Goal: Information Seeking & Learning: Check status

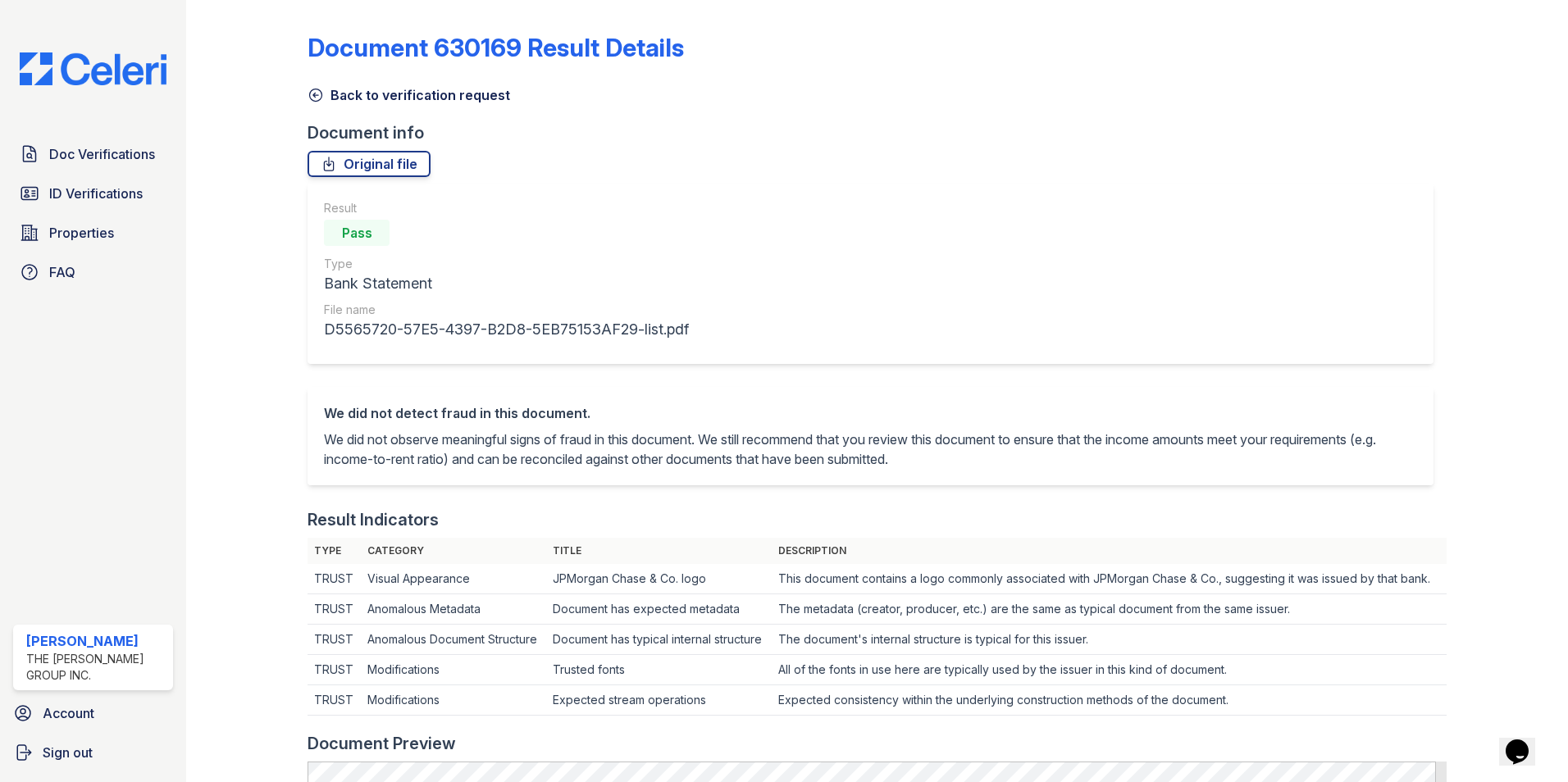
click at [198, 147] on div "Document 630169 Result Details Back to verification request Document info Origi…" at bounding box center [877, 391] width 1382 height 782
click at [154, 154] on span "Doc Verifications" at bounding box center [102, 154] width 106 height 20
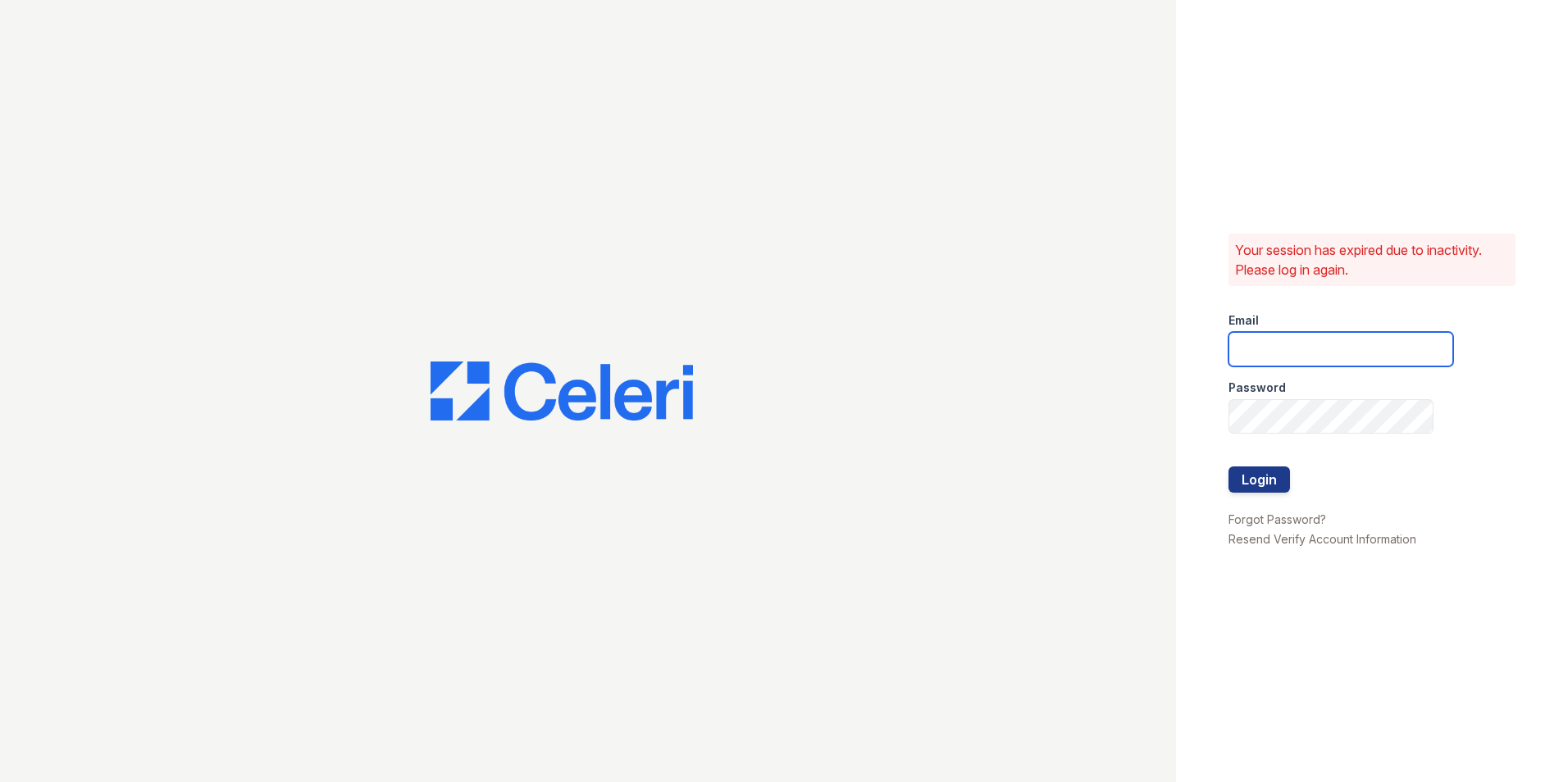
click at [1234, 345] on input "email" at bounding box center [1341, 349] width 225 height 34
type input "mimi@jaygroupny.com"
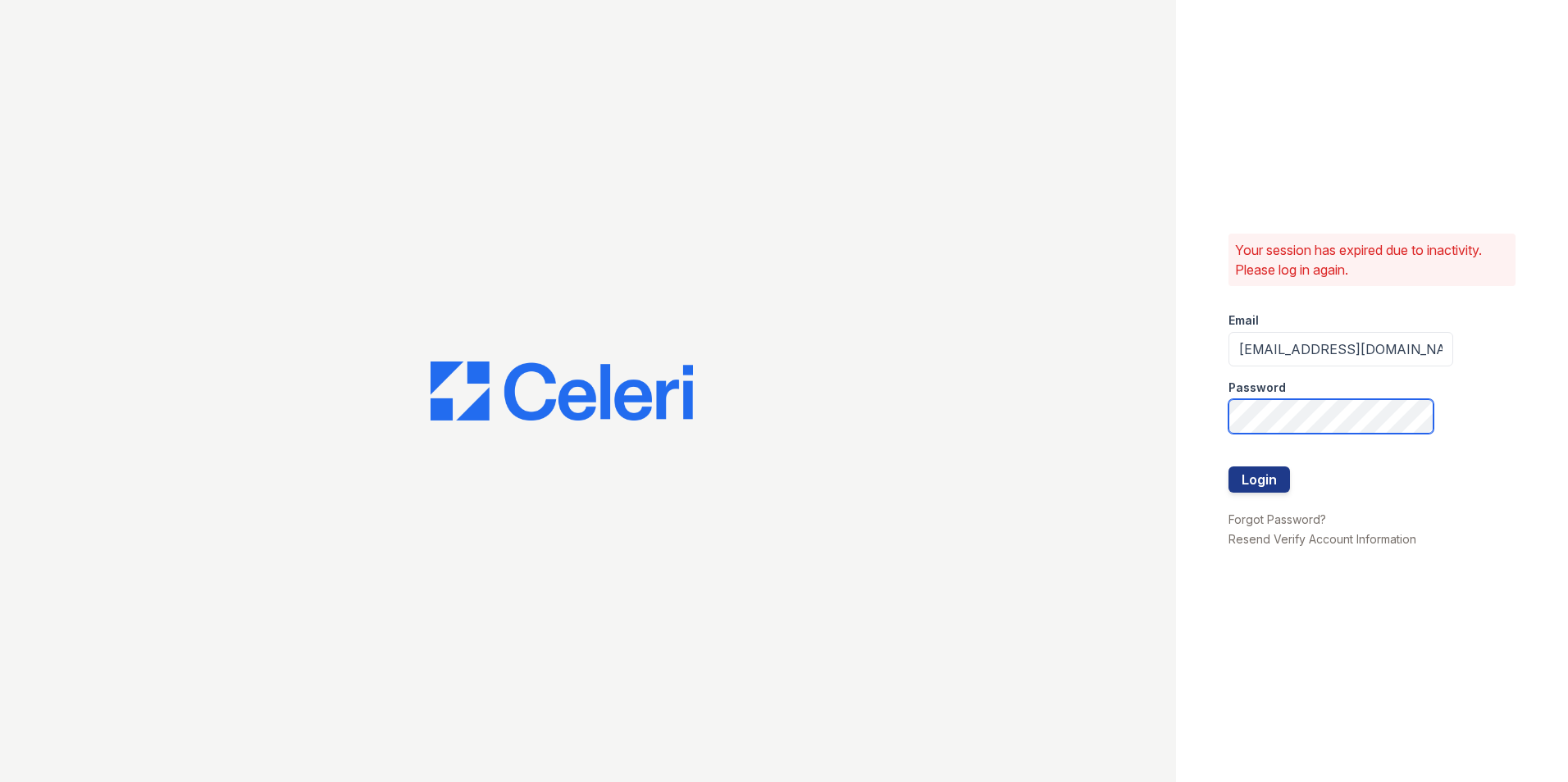
click at [1229, 466] on button "Login" at bounding box center [1259, 479] width 62 height 26
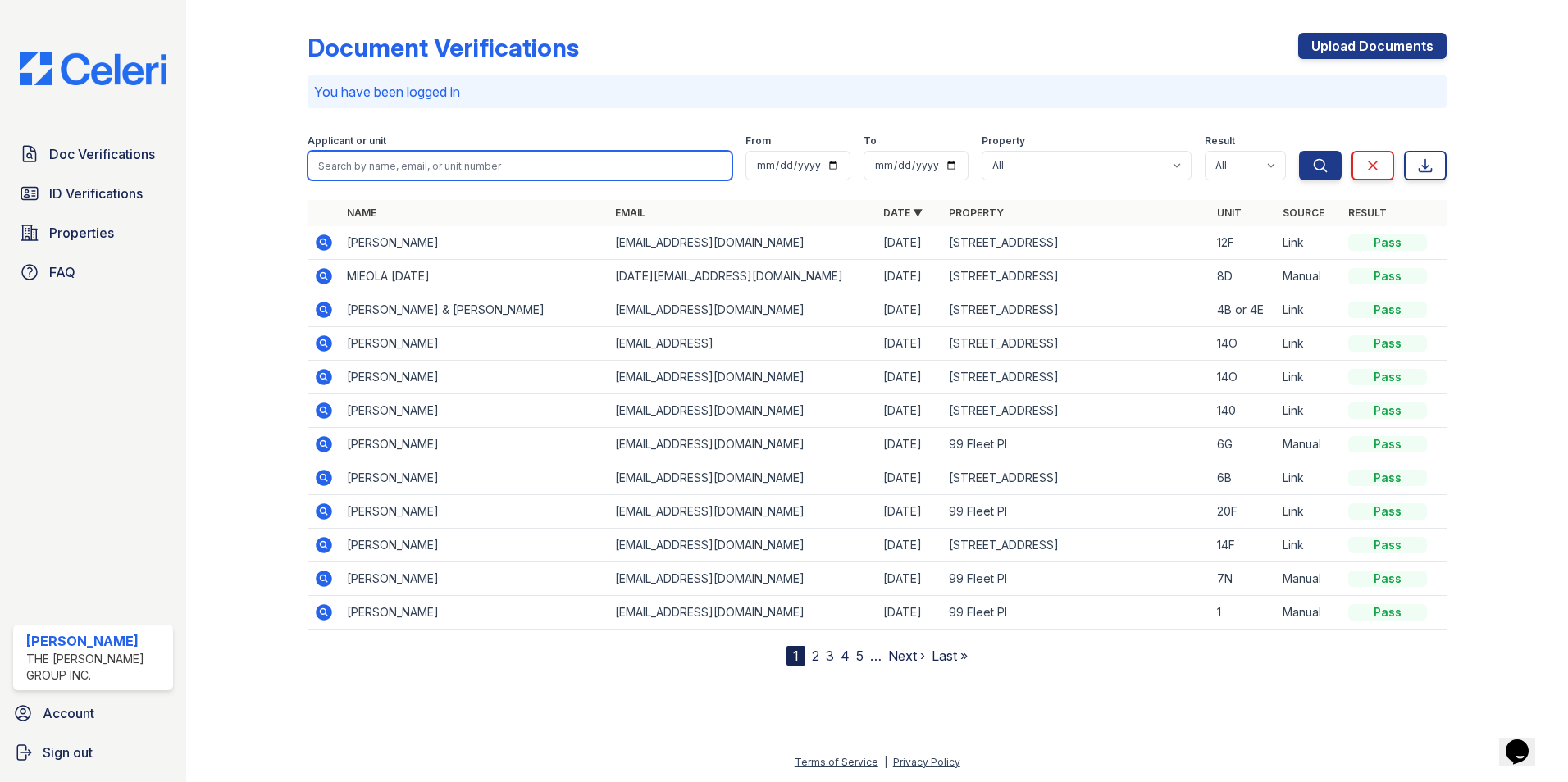
click at [584, 160] on input "search" at bounding box center [520, 165] width 425 height 30
type input "2F"
click at [1298, 151] on button "Search" at bounding box center [1319, 165] width 43 height 30
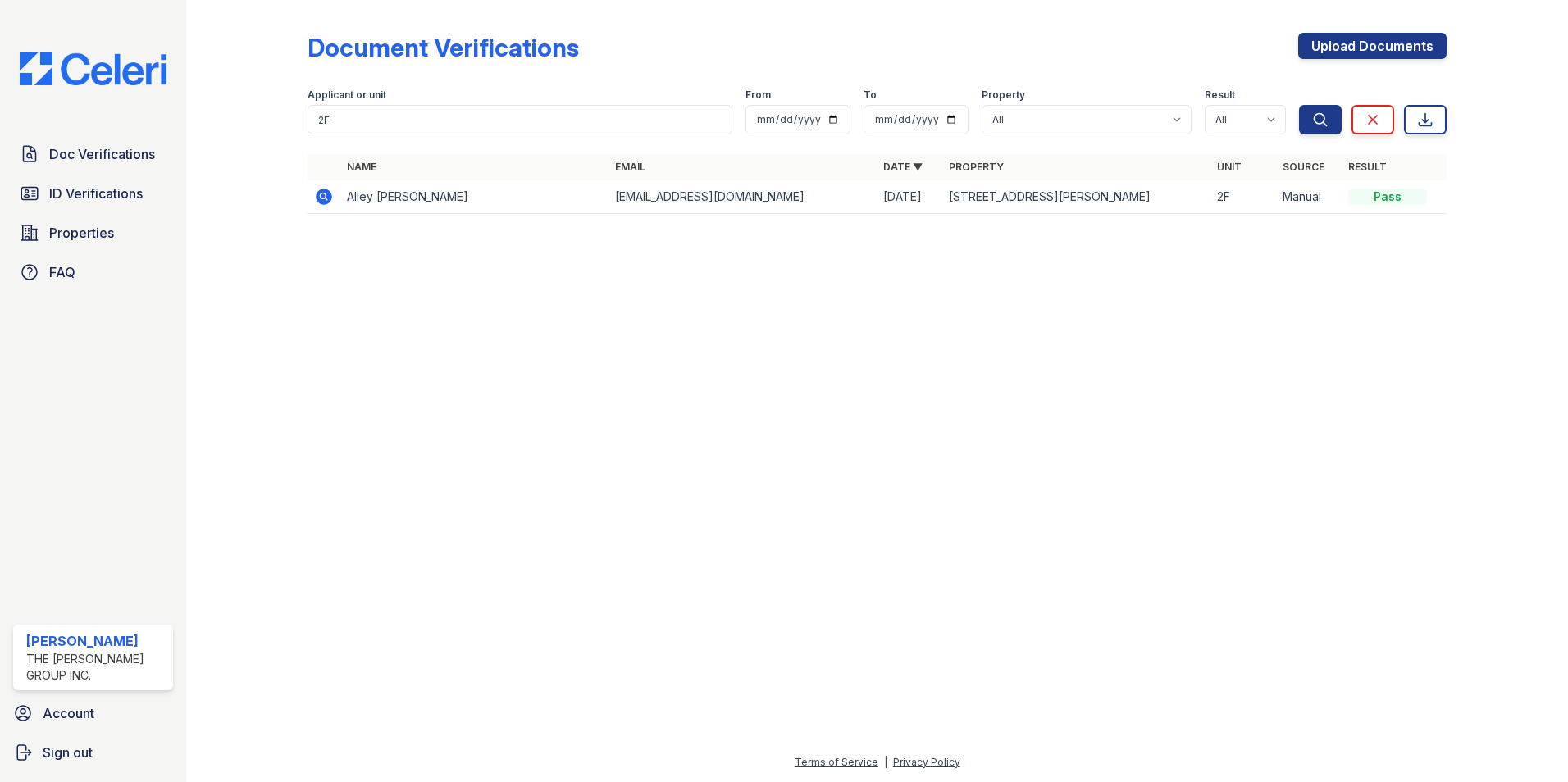
click at [321, 202] on icon at bounding box center [324, 197] width 16 height 16
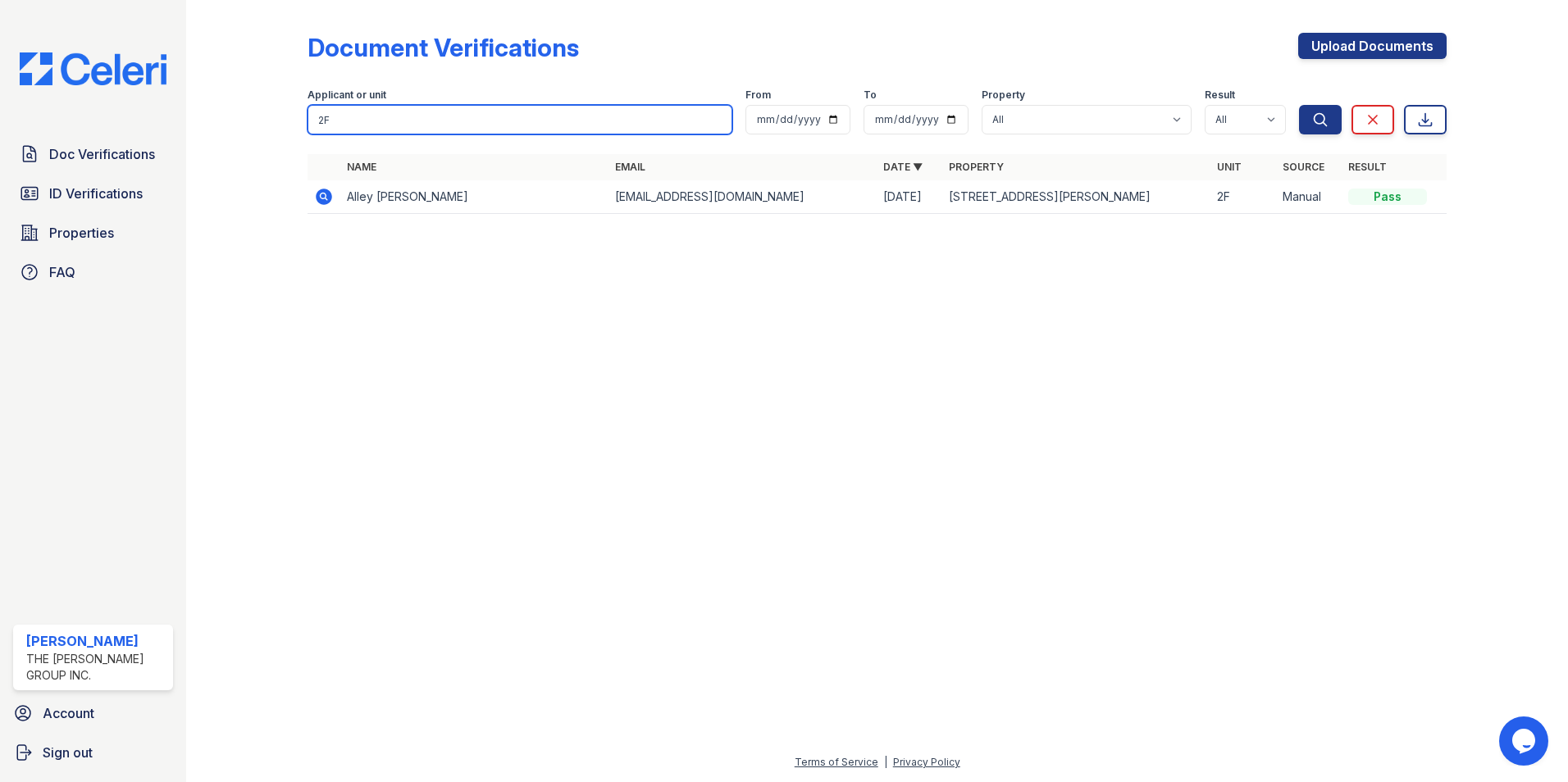
drag, startPoint x: 391, startPoint y: 112, endPoint x: 90, endPoint y: 102, distance: 301.2
click at [181, 106] on div "Doc Verifications ID Verifications Properties FAQ Mimi Jacob The Jay Group Inc.…" at bounding box center [784, 391] width 1568 height 782
type input "7N"
click at [1298, 105] on button "Search" at bounding box center [1319, 120] width 43 height 30
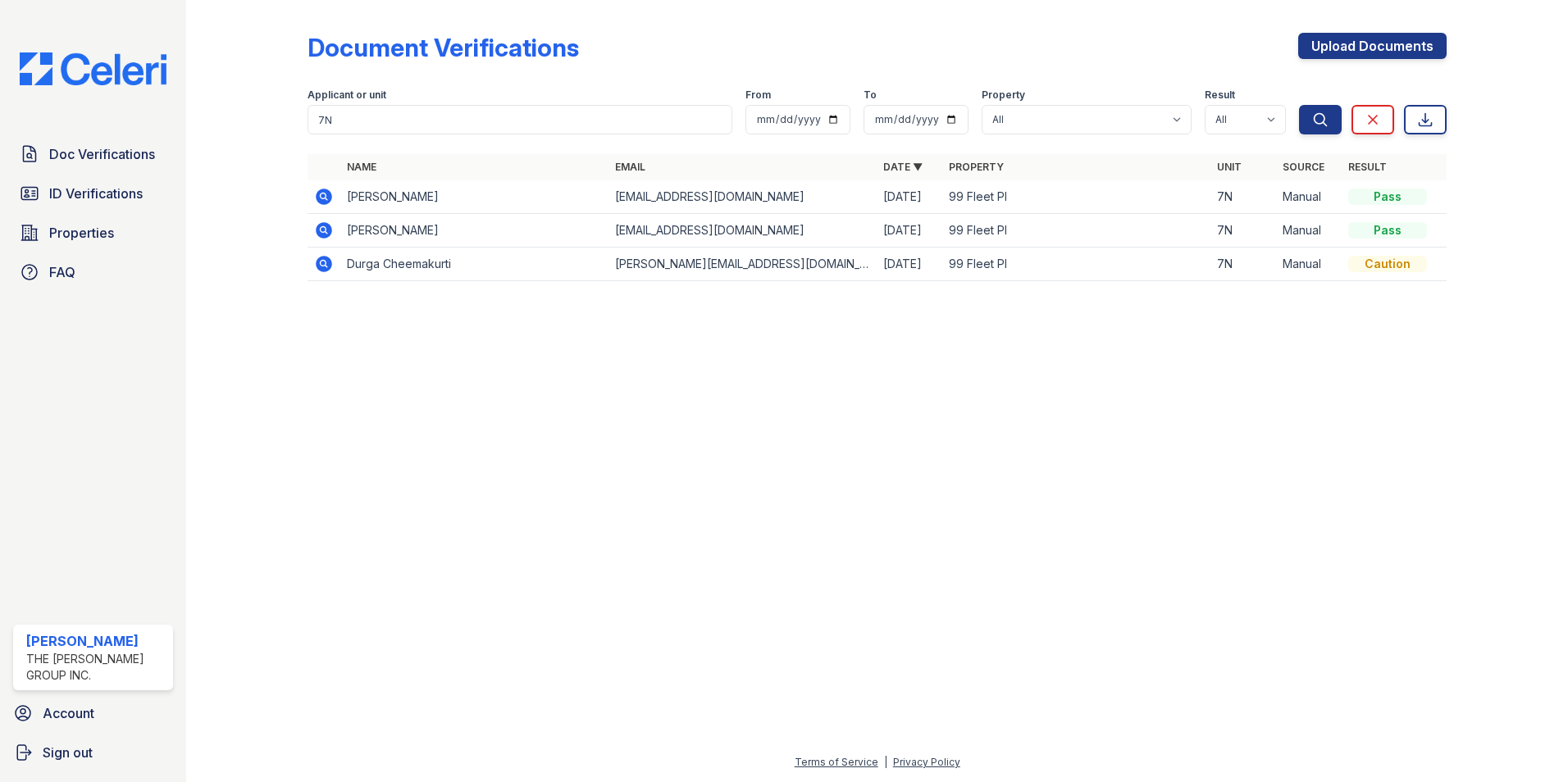
click at [318, 234] on icon at bounding box center [324, 230] width 16 height 16
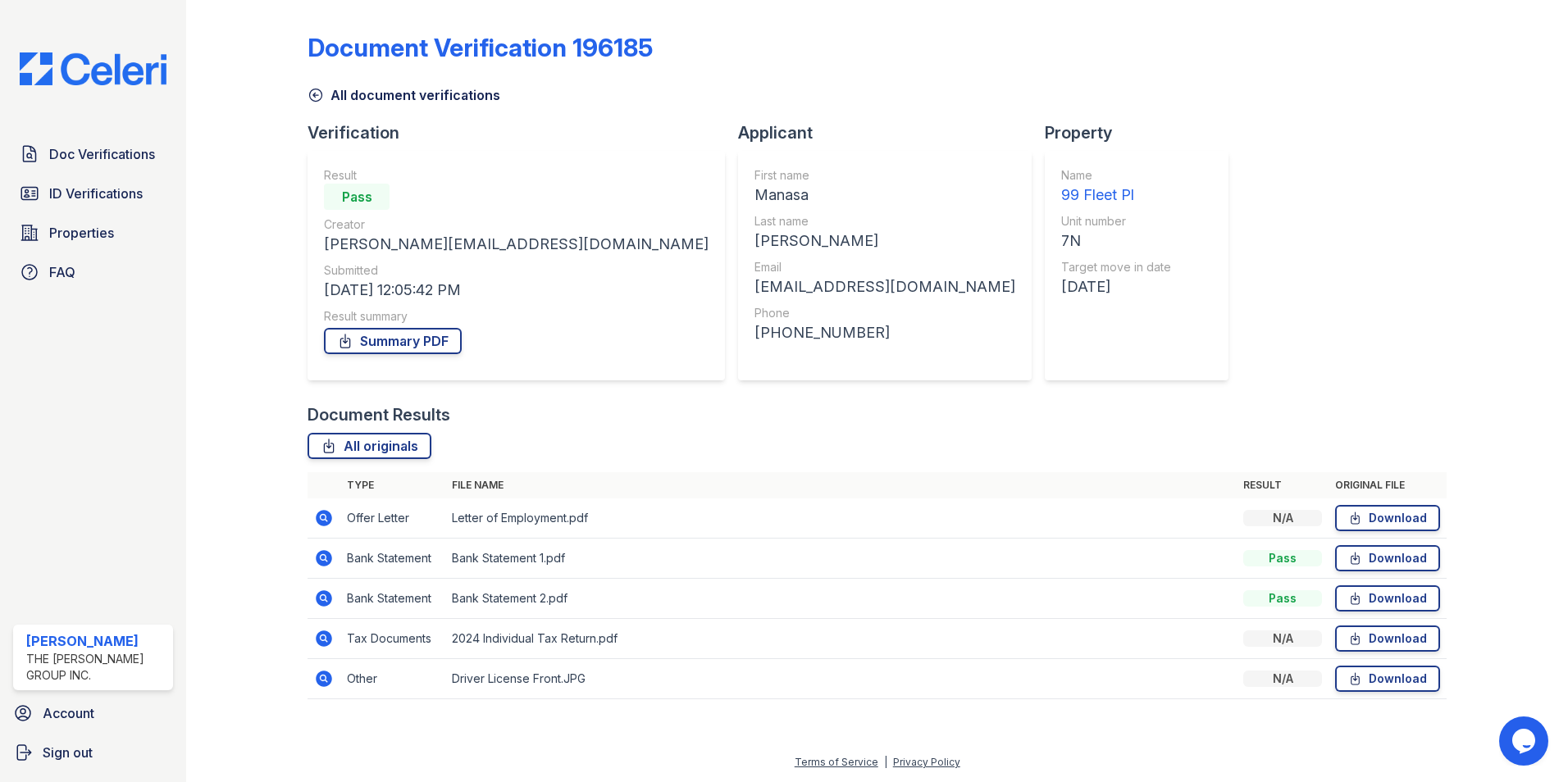
click at [309, 603] on div "Document Verification 196185 All document verifications Verification Result Pas…" at bounding box center [877, 371] width 1329 height 742
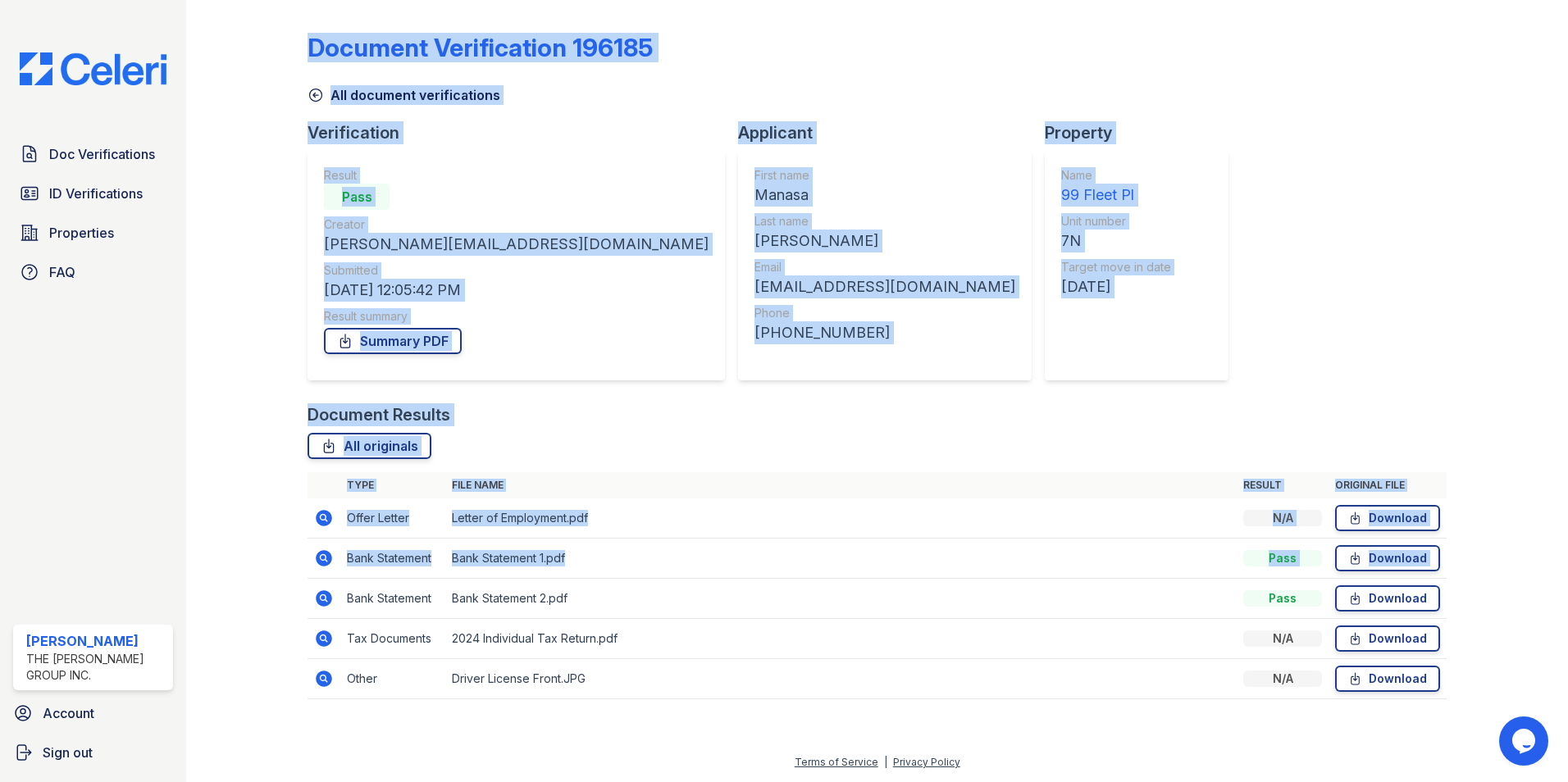
drag, startPoint x: 311, startPoint y: 603, endPoint x: 333, endPoint y: 597, distance: 22.8
click at [333, 597] on icon at bounding box center [324, 599] width 20 height 20
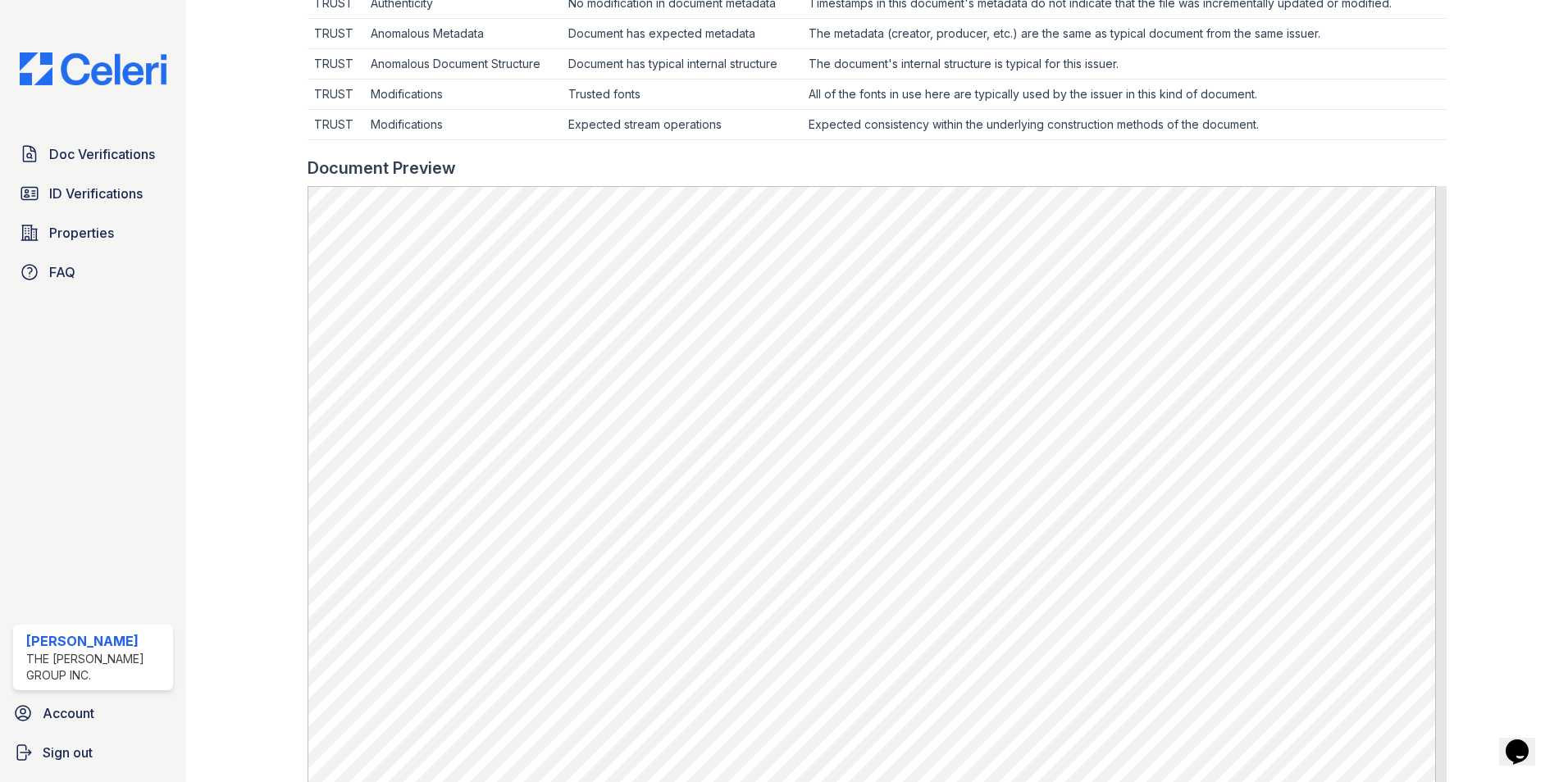
scroll to position [656, 0]
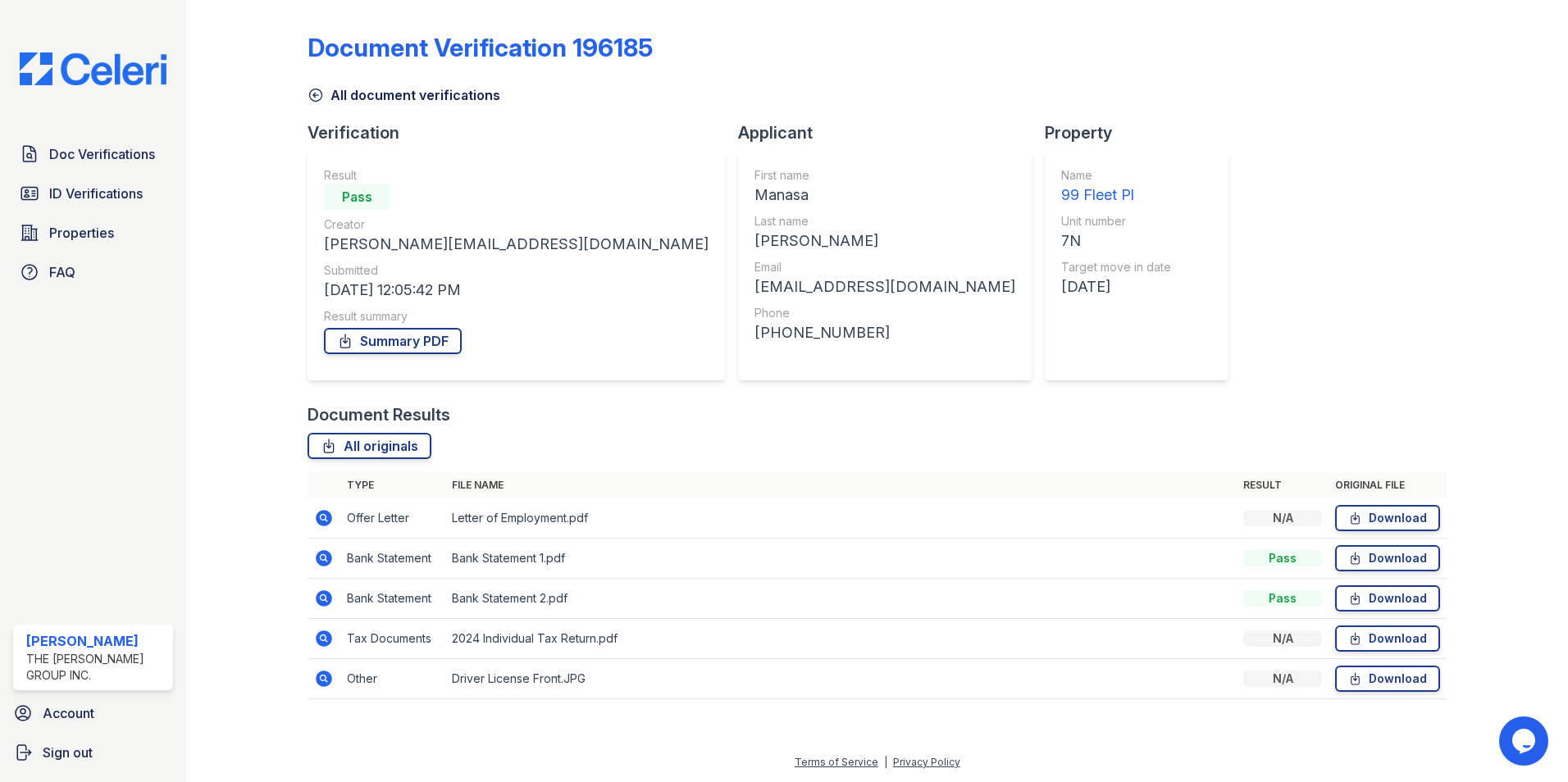
click at [317, 600] on icon at bounding box center [324, 599] width 16 height 16
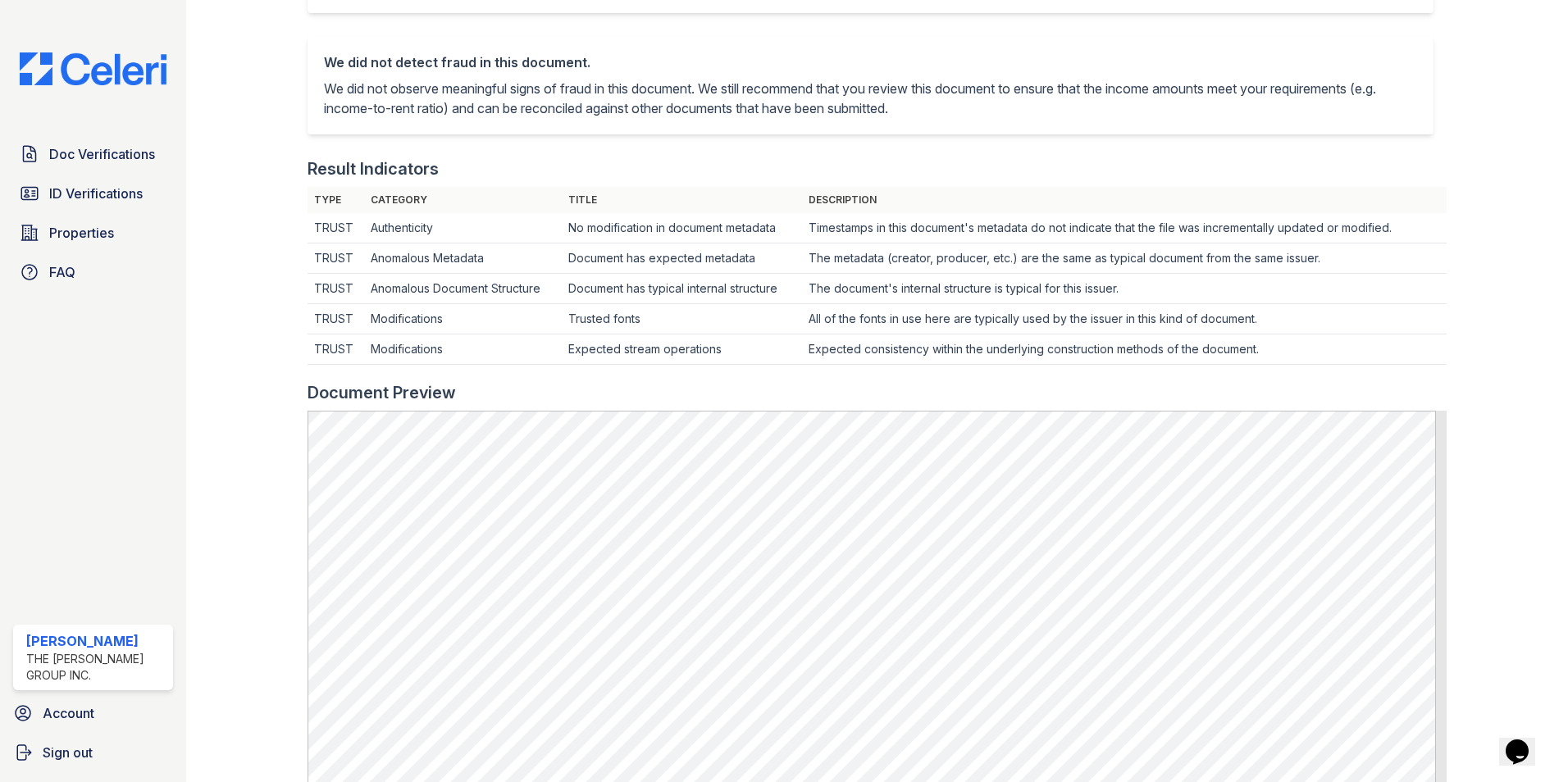
scroll to position [492, 0]
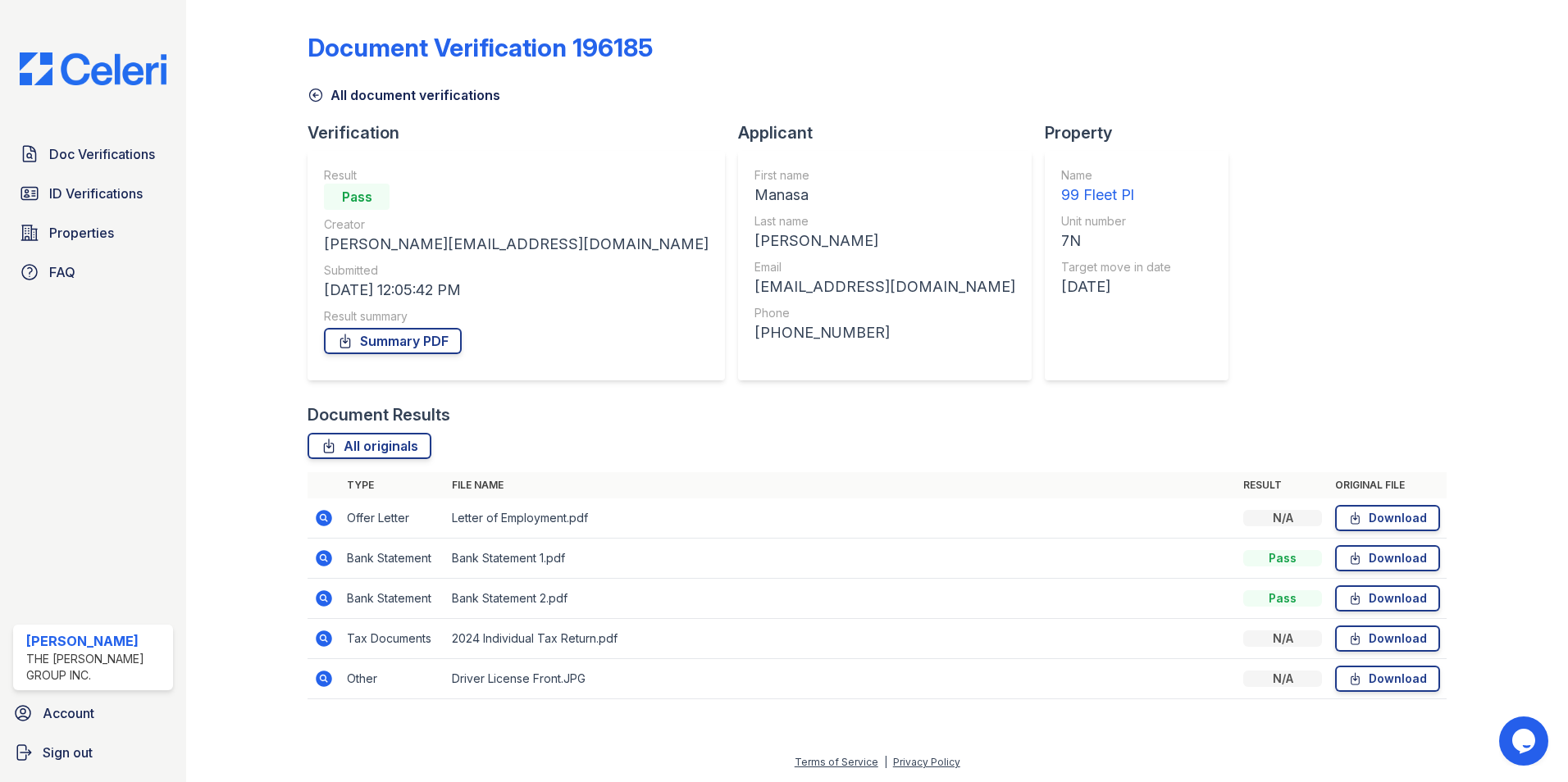
click at [324, 552] on icon at bounding box center [324, 558] width 16 height 16
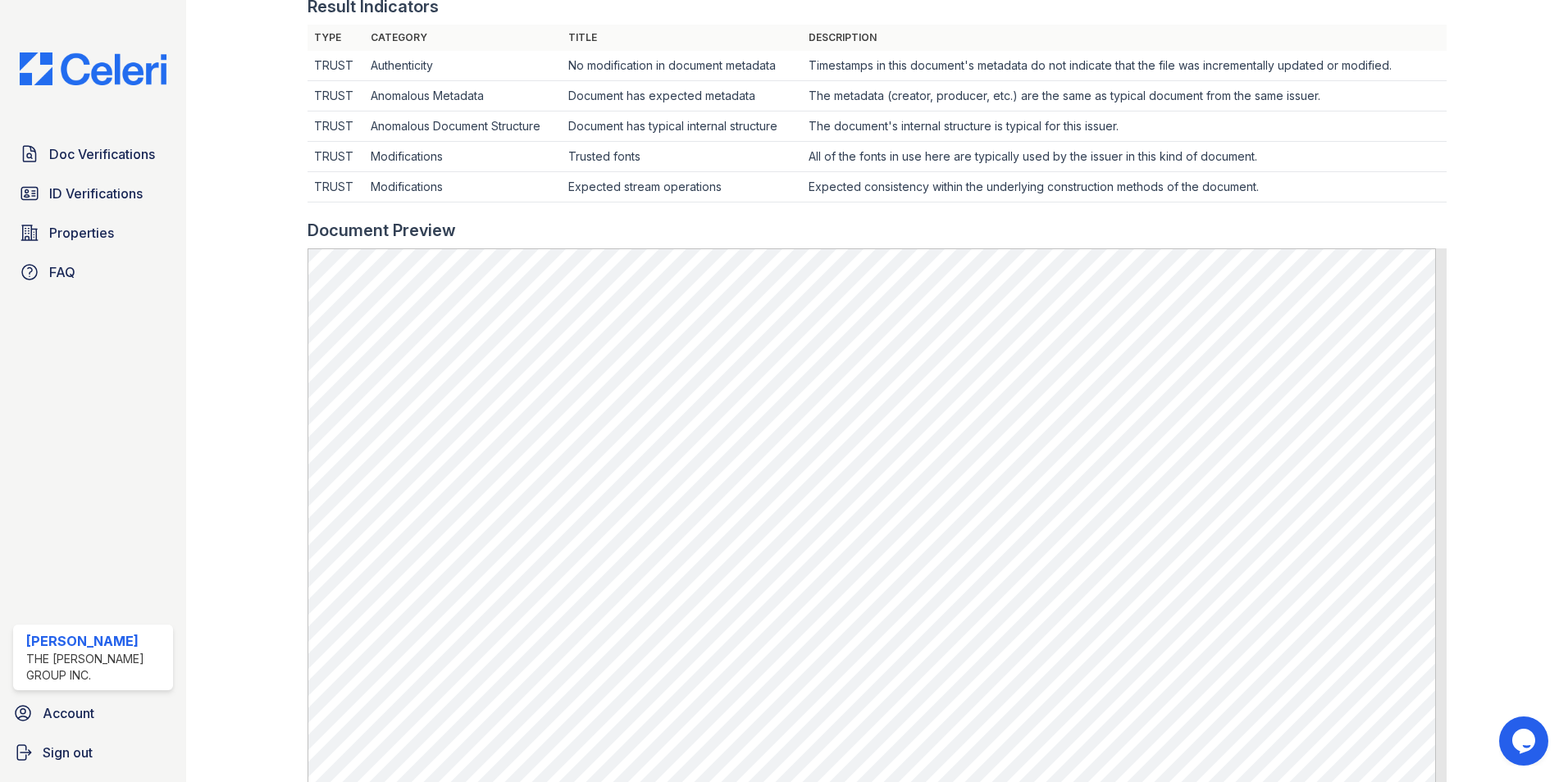
scroll to position [738, 0]
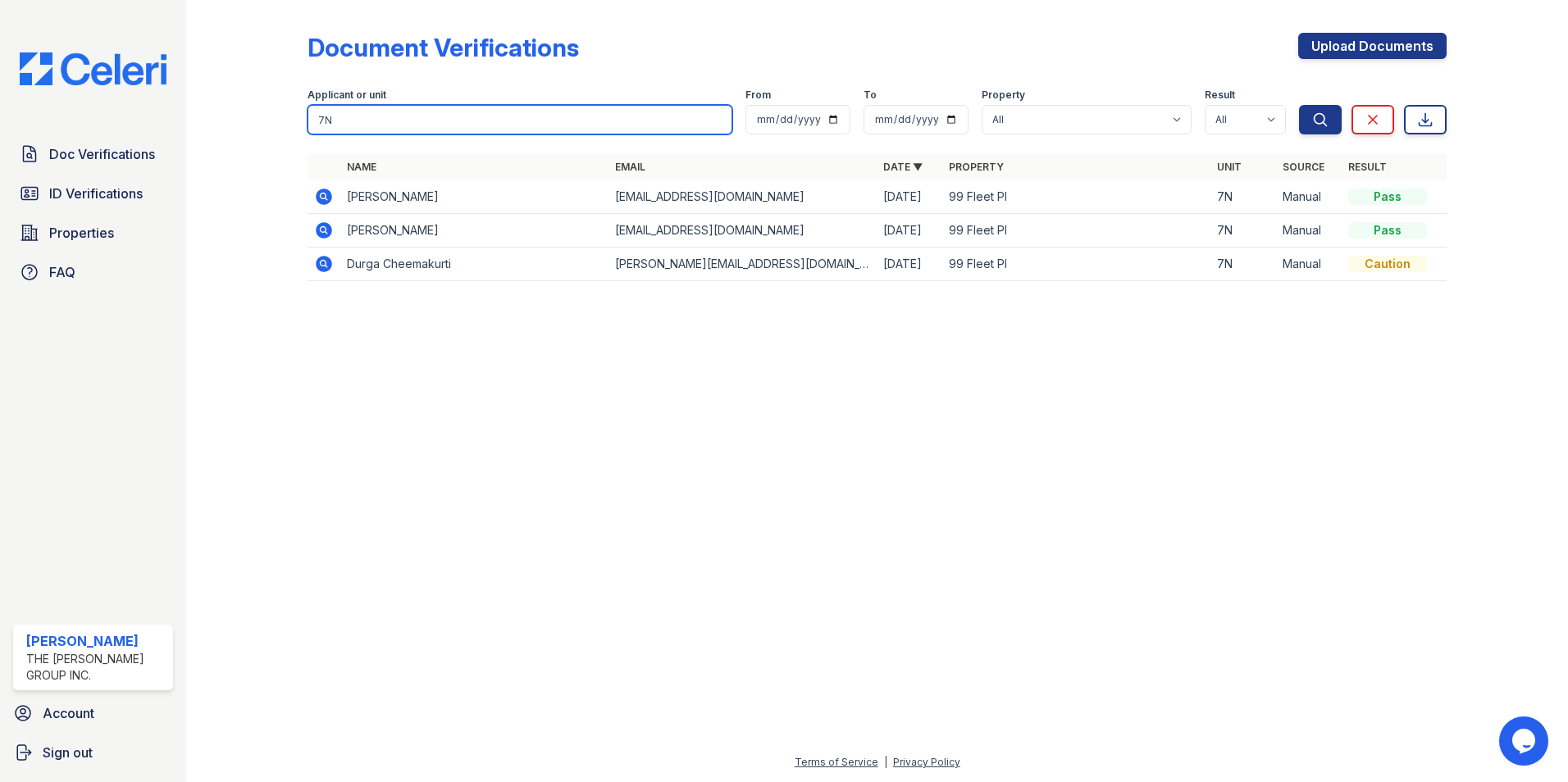
drag, startPoint x: 457, startPoint y: 110, endPoint x: 115, endPoint y: 159, distance: 345.5
click at [190, 143] on div "Document Verifications Upload Documents Filter Applicant or unit 7N From To Pro…" at bounding box center [877, 391] width 1382 height 782
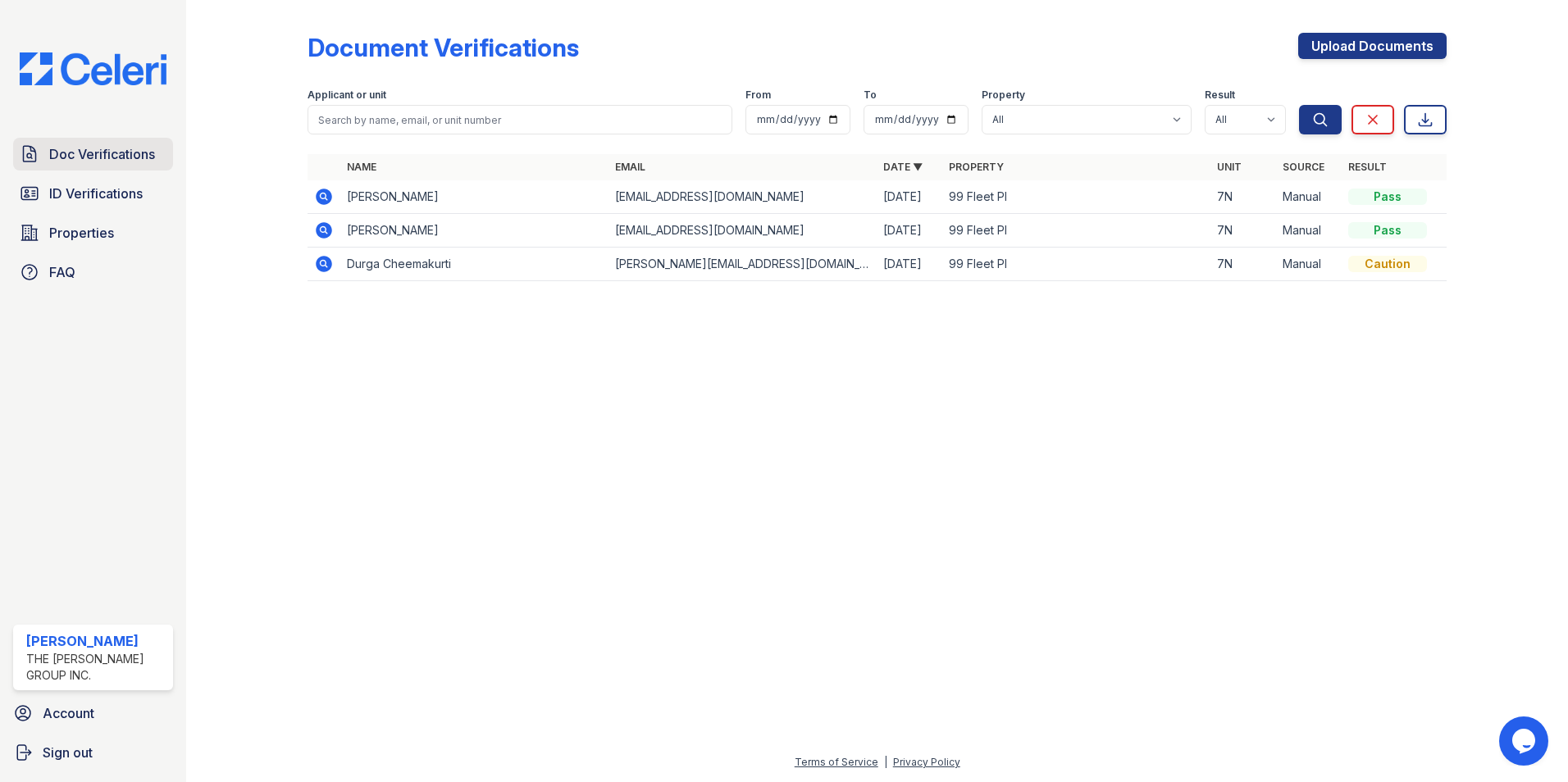
click at [149, 146] on span "Doc Verifications" at bounding box center [102, 154] width 106 height 20
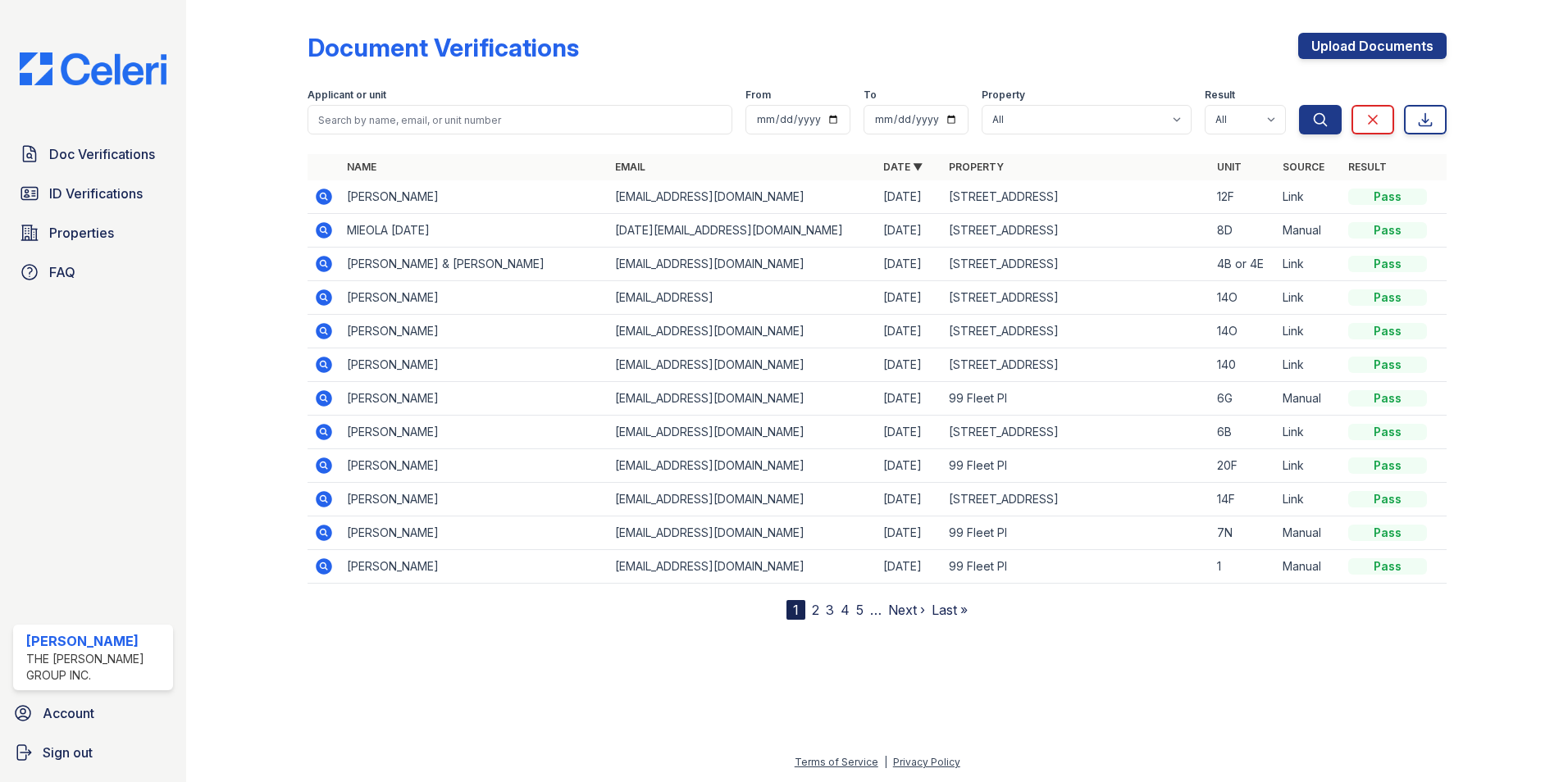
click at [814, 612] on link "2" at bounding box center [816, 610] width 7 height 16
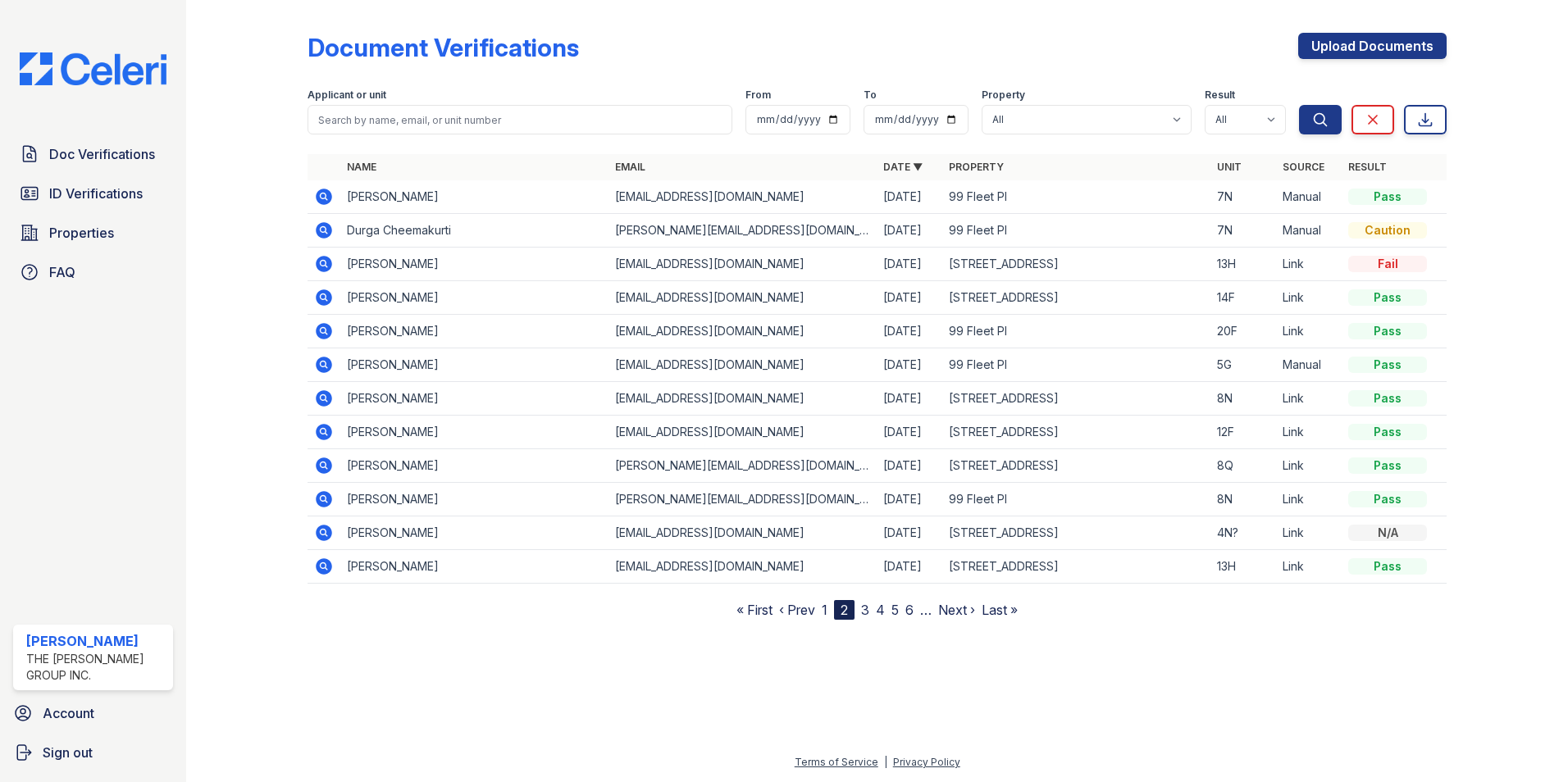
click at [321, 194] on icon at bounding box center [324, 197] width 20 height 20
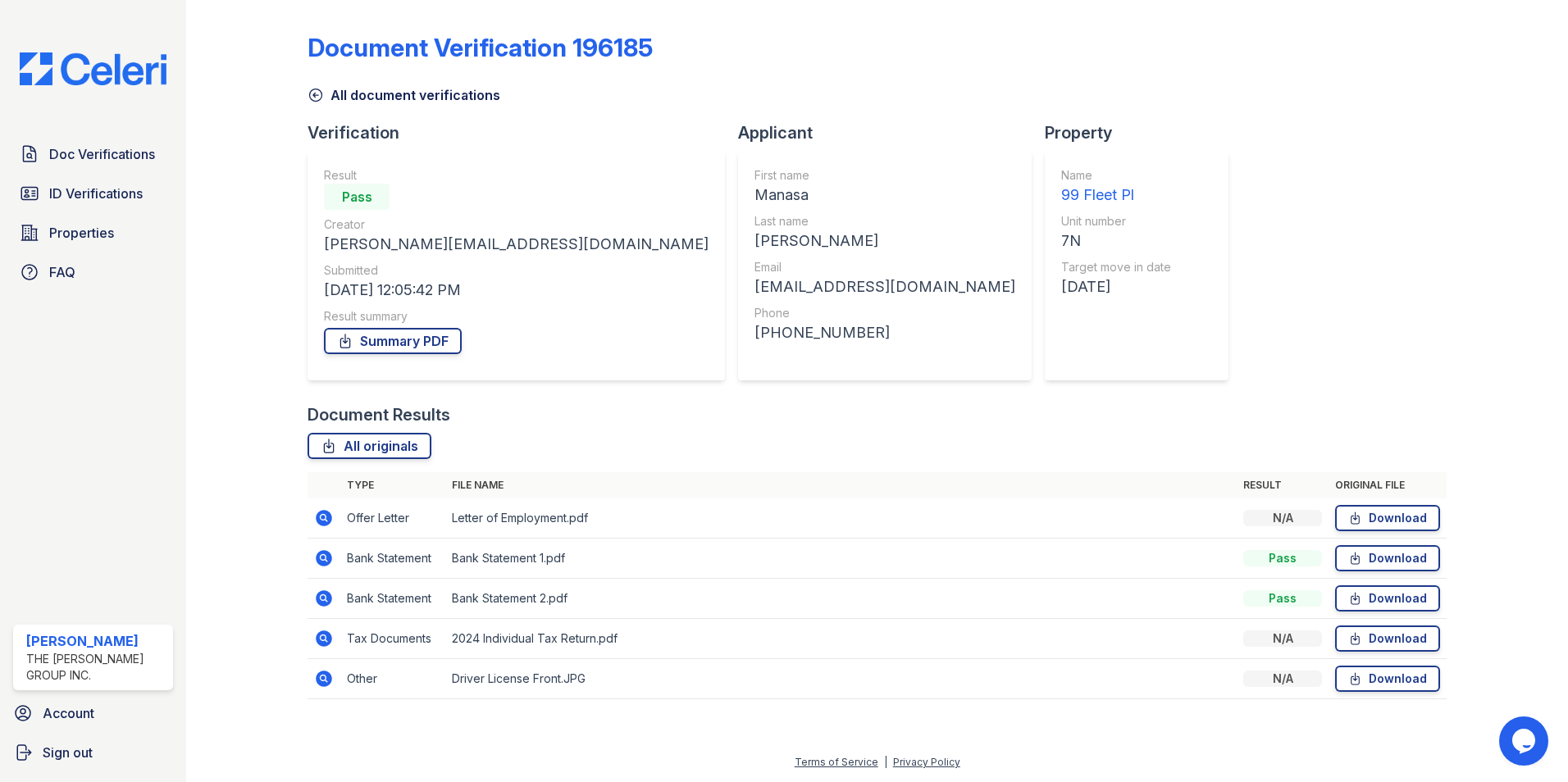
click at [322, 560] on icon at bounding box center [324, 559] width 20 height 20
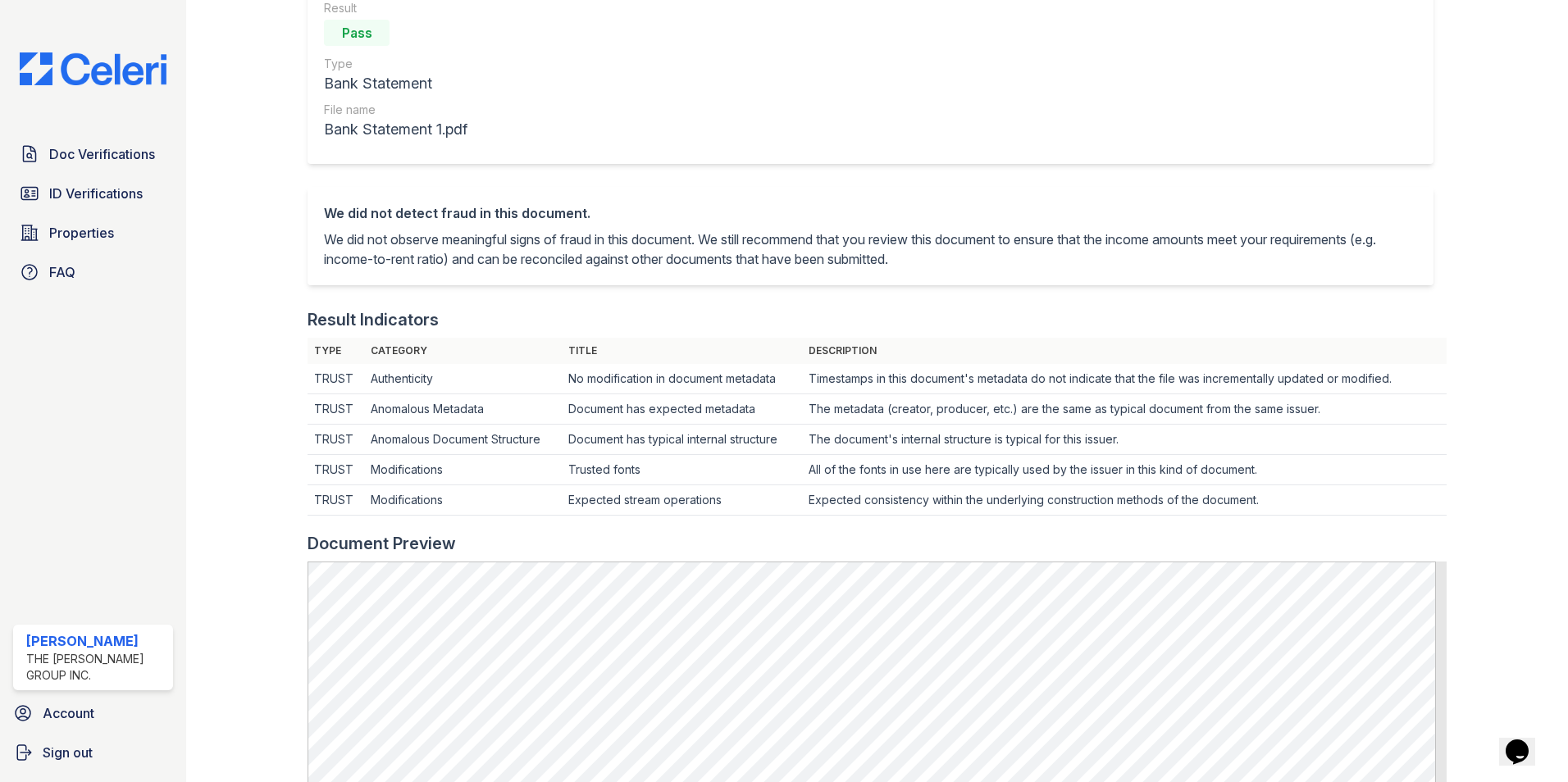
scroll to position [327, 0]
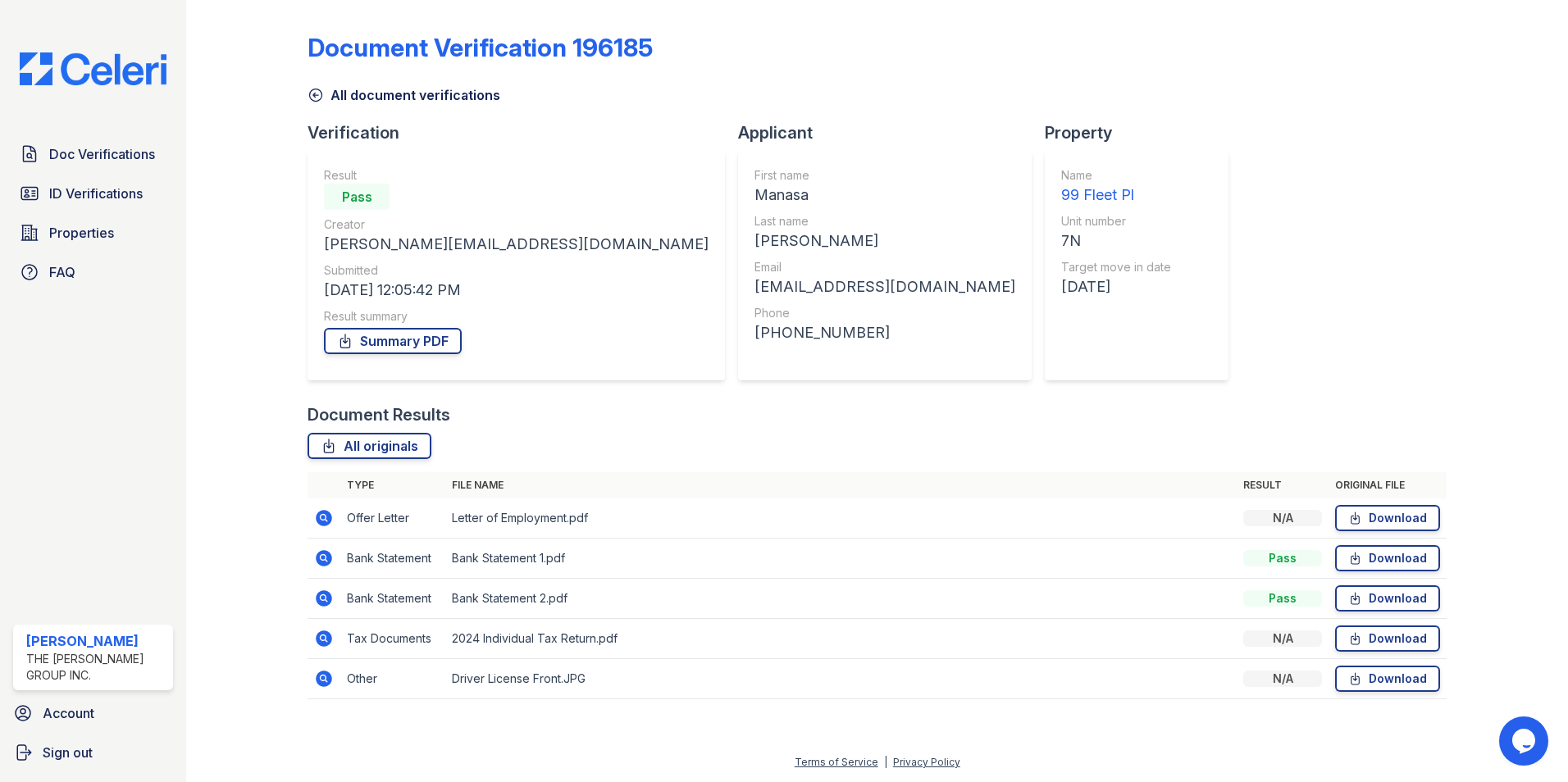
click at [324, 592] on icon at bounding box center [324, 599] width 16 height 16
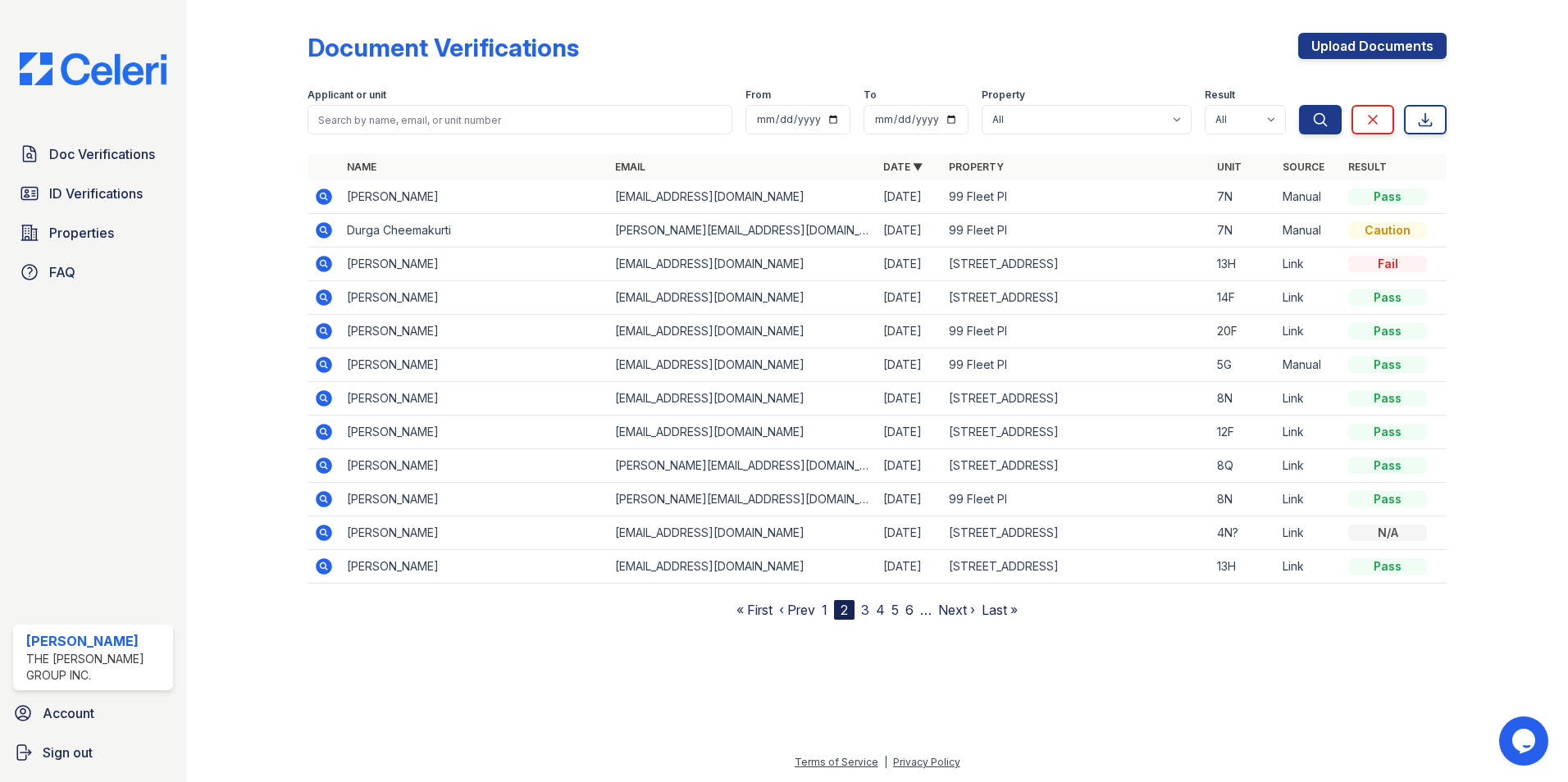
click at [825, 611] on link "1" at bounding box center [824, 610] width 5 height 16
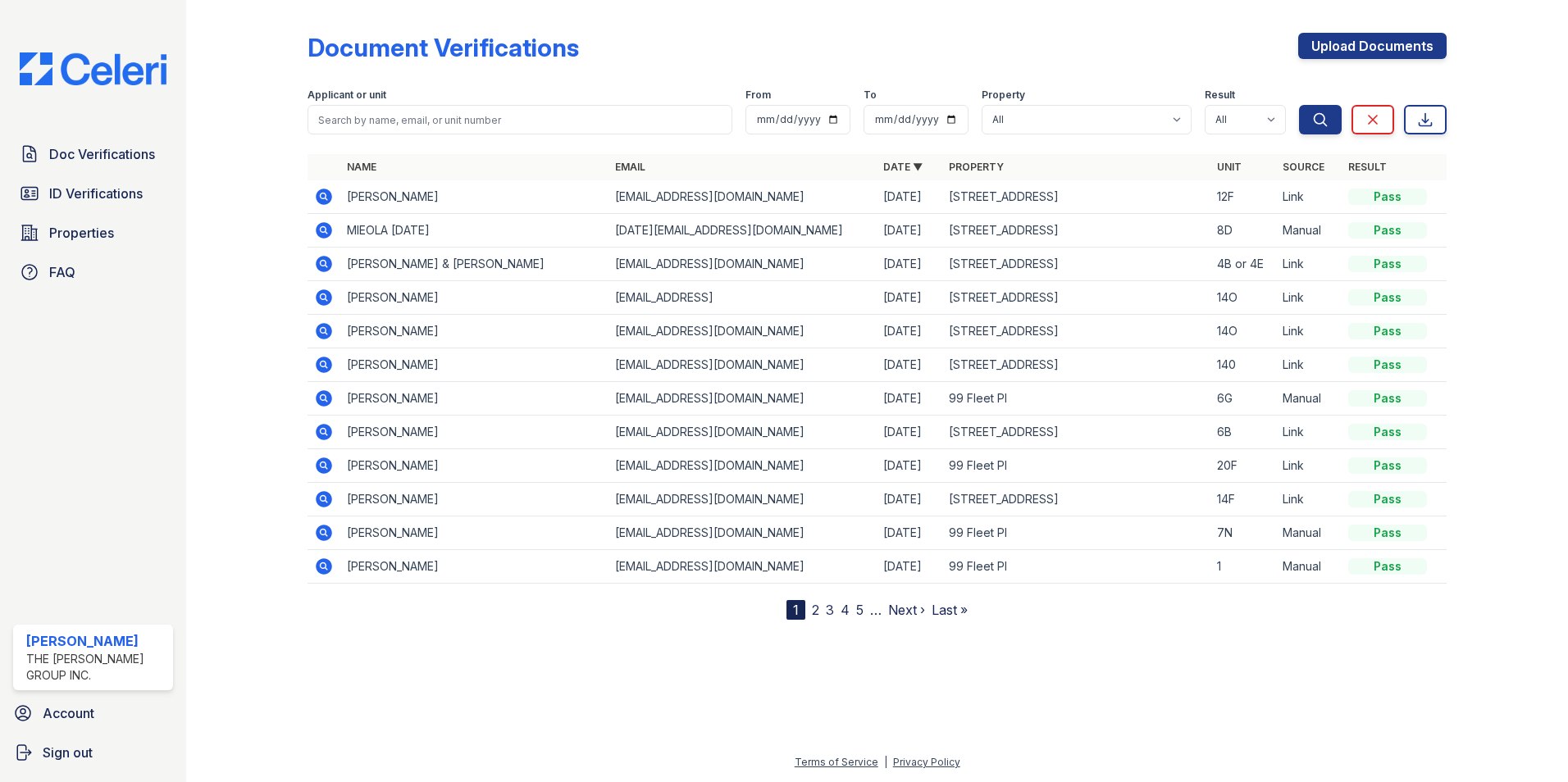
click at [319, 567] on icon at bounding box center [324, 566] width 16 height 16
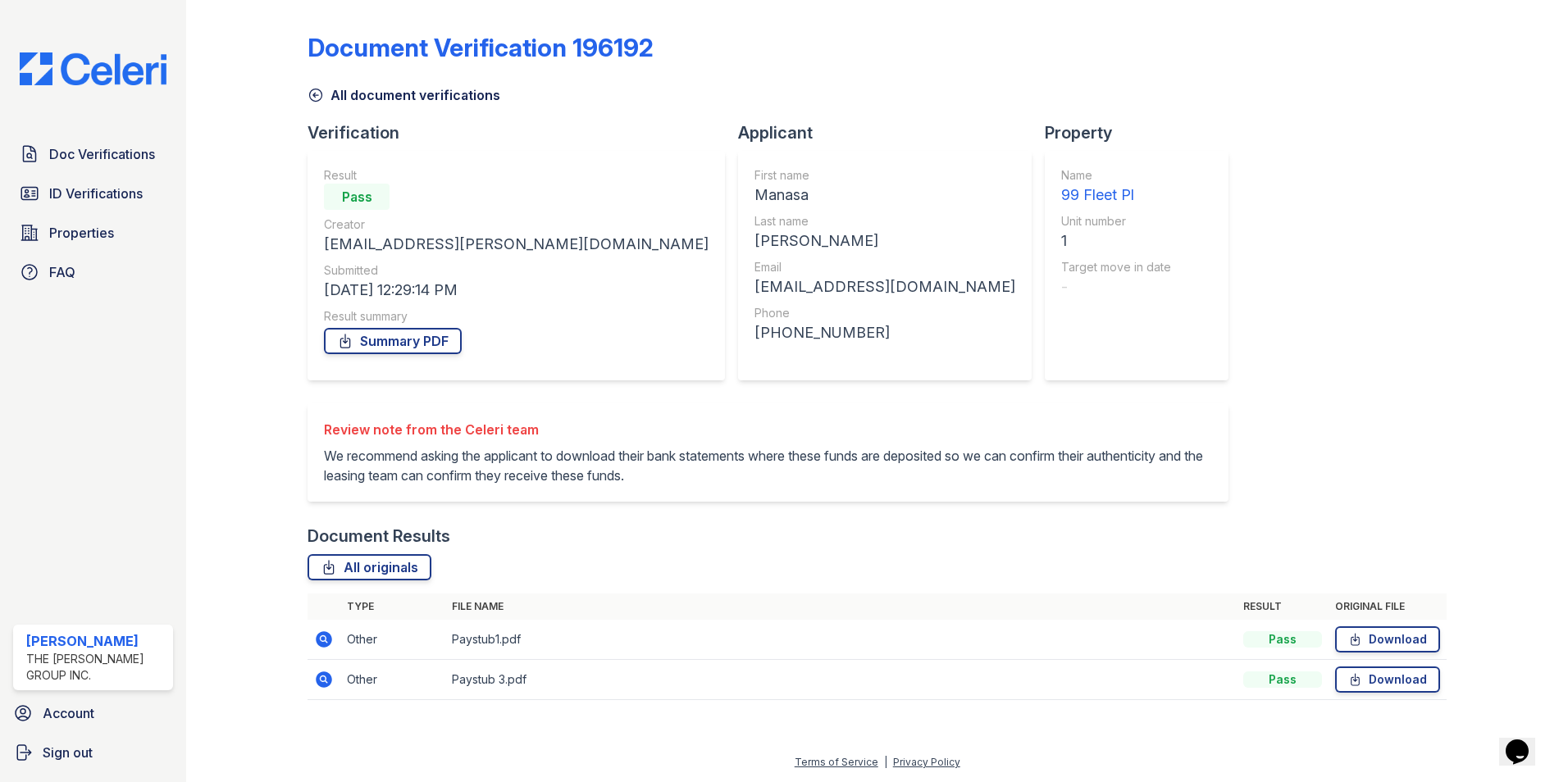
scroll to position [10, 0]
click at [319, 685] on icon at bounding box center [324, 679] width 16 height 16
